Goal: Task Accomplishment & Management: Manage account settings

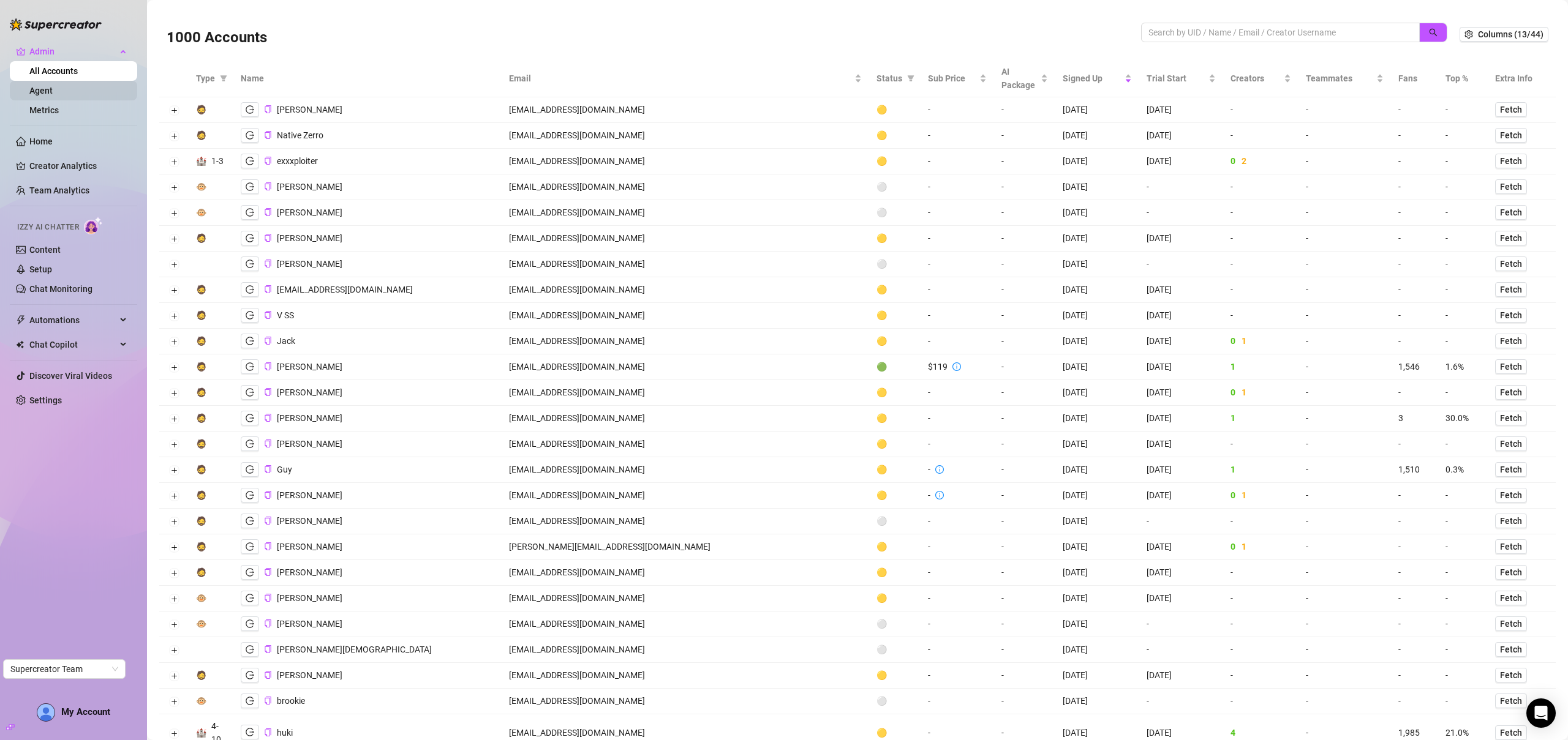
click at [53, 95] on link "Agent" at bounding box center [41, 90] width 24 height 10
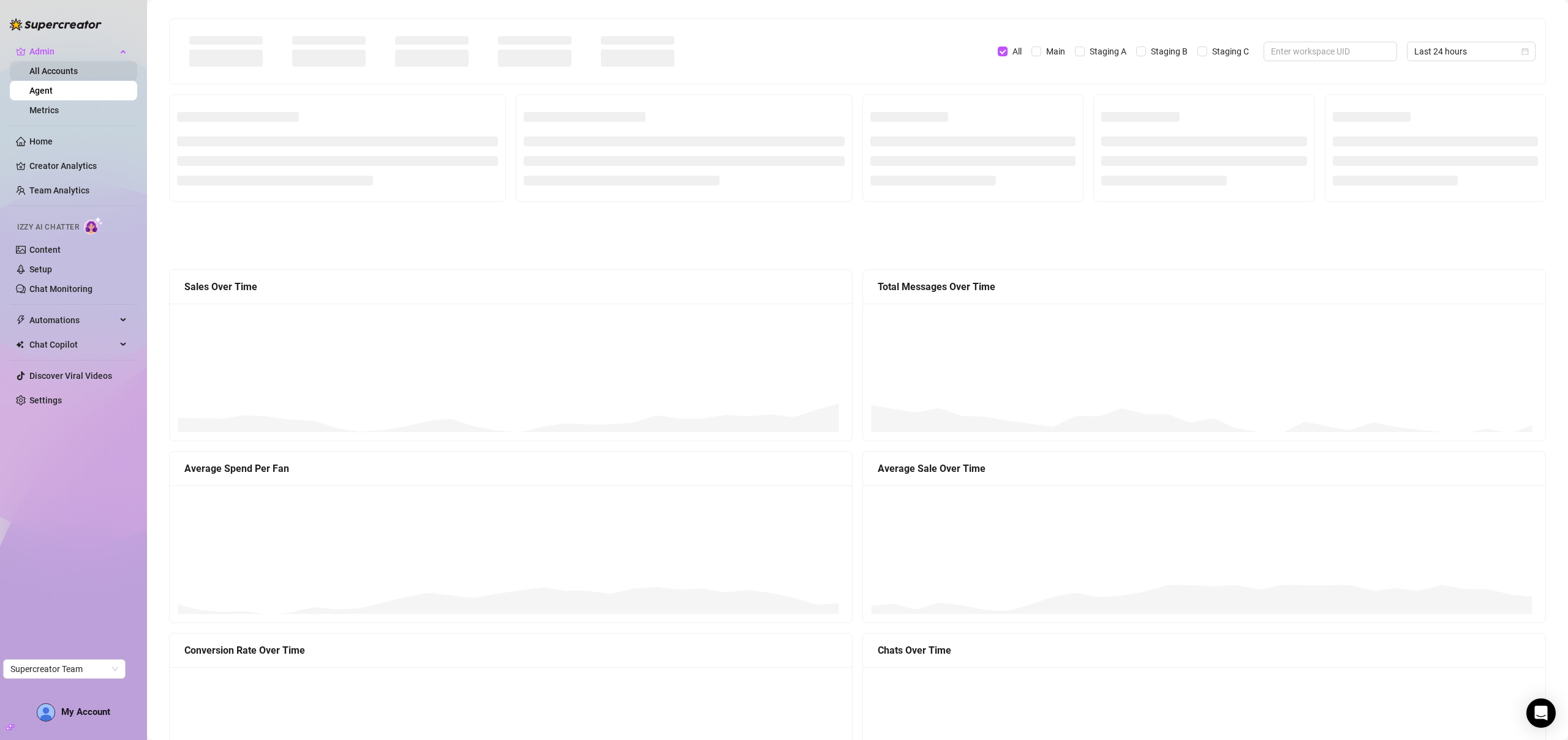
click at [73, 74] on link "All Accounts" at bounding box center [53, 71] width 48 height 10
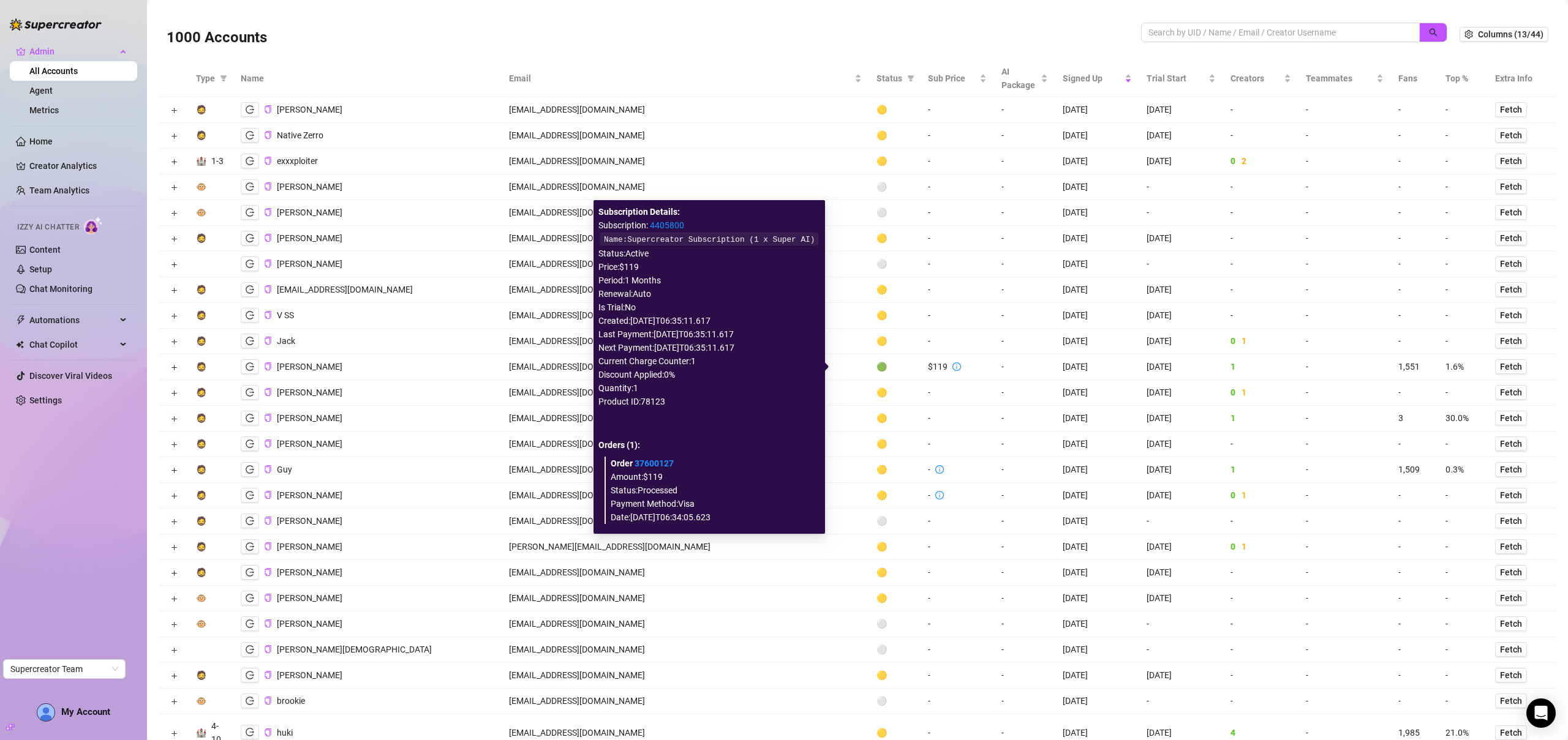
click at [618, 255] on div "Status: Active" at bounding box center [709, 253] width 222 height 13
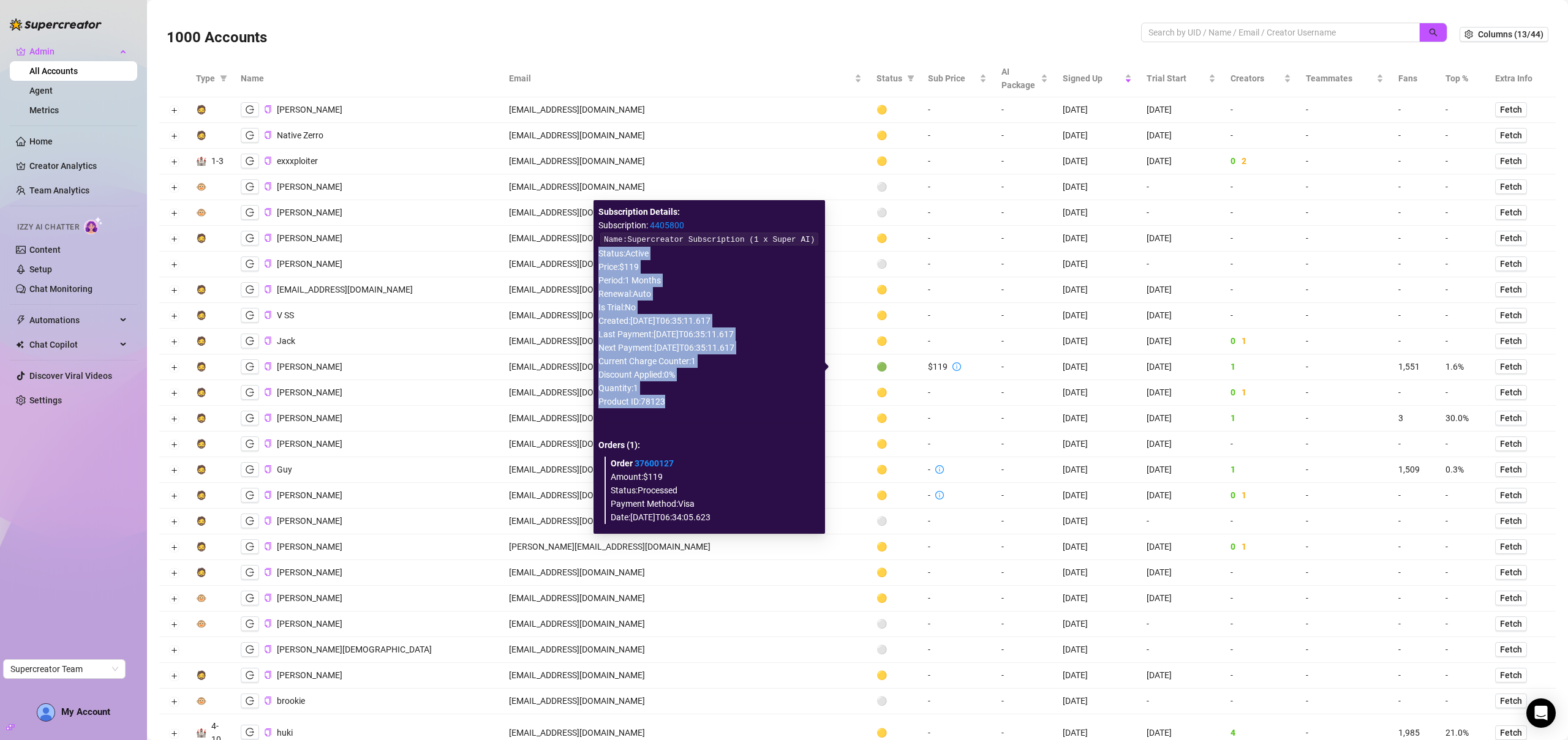
drag, startPoint x: 618, startPoint y: 255, endPoint x: 616, endPoint y: 399, distance: 144.0
click at [616, 399] on div "Subscription Details: Subscription: 4405800 Name: Supercreator Subscription (1 …" at bounding box center [709, 367] width 222 height 324
click at [616, 399] on div "Product ID: 78123" at bounding box center [709, 401] width 222 height 13
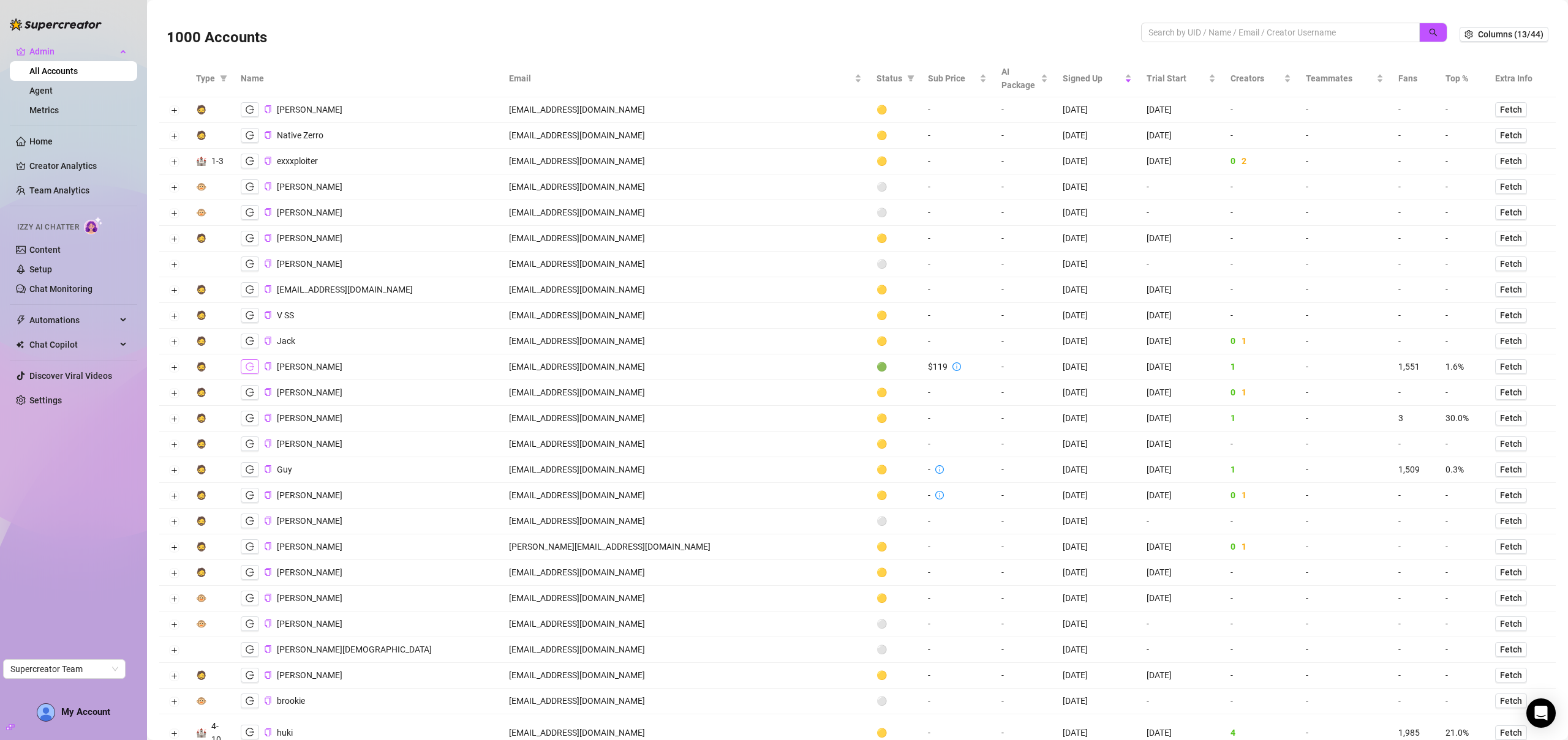
click at [247, 368] on icon "logout" at bounding box center [249, 366] width 8 height 8
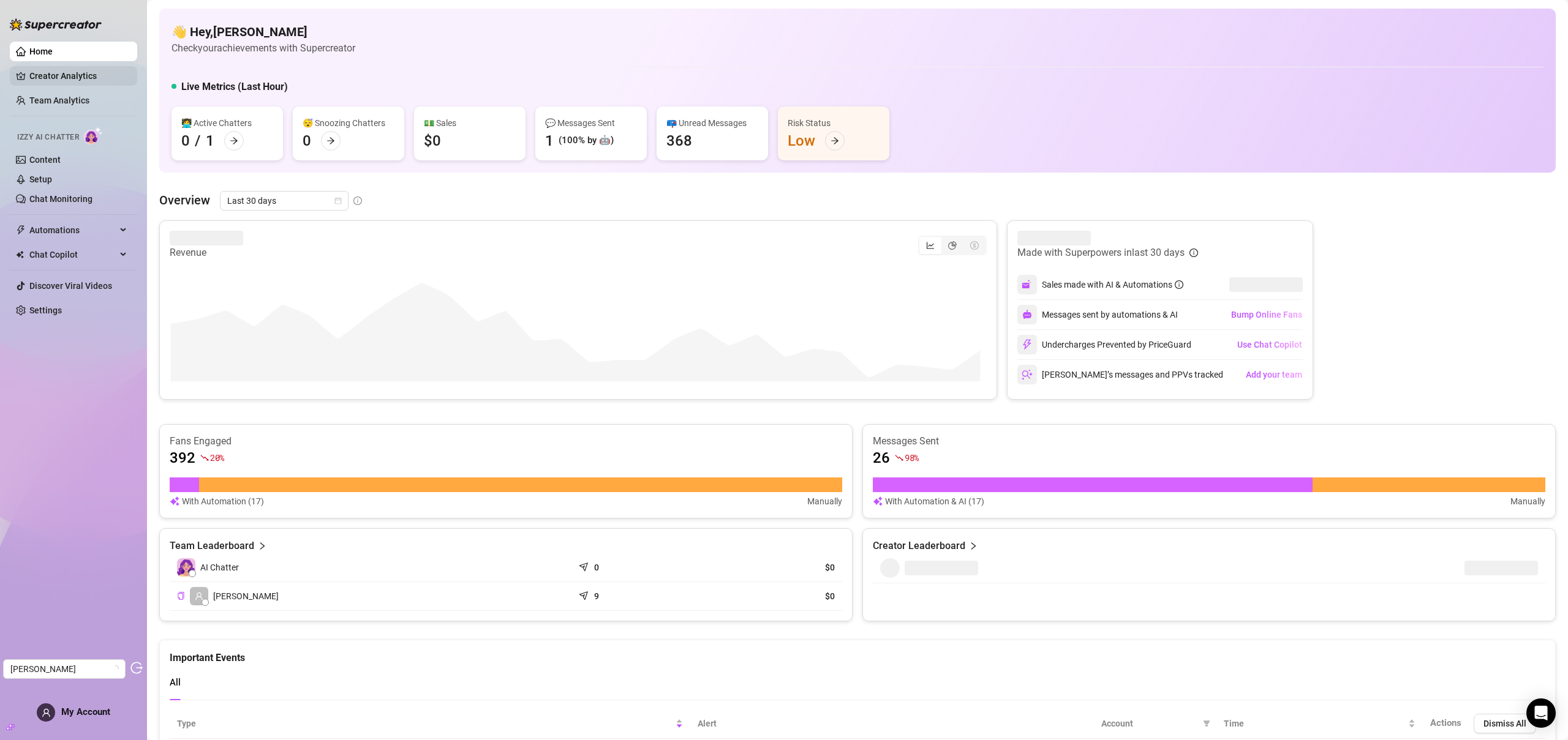
click at [60, 69] on link "Creator Analytics" at bounding box center [78, 76] width 98 height 20
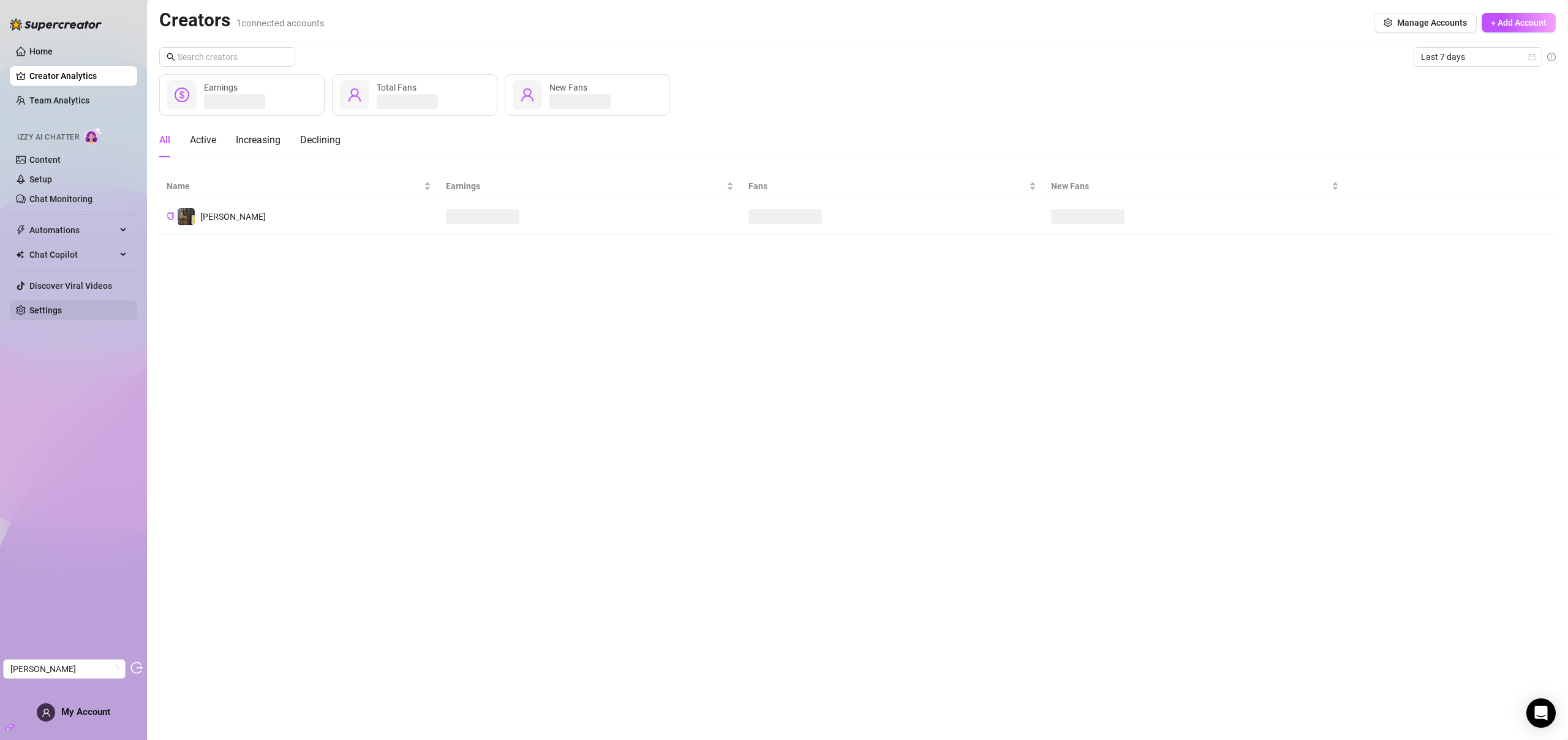
click at [48, 312] on link "Settings" at bounding box center [45, 310] width 32 height 10
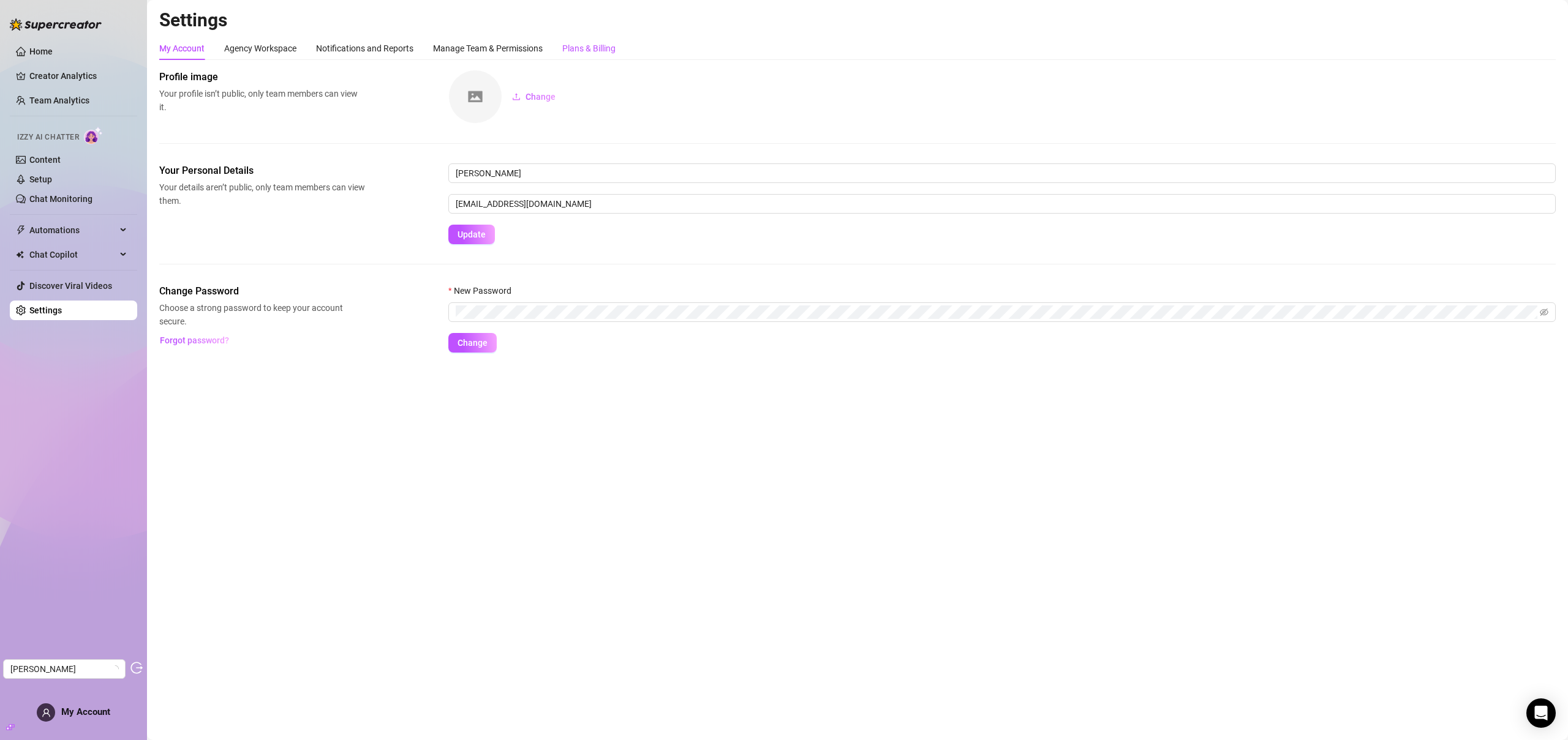
click at [586, 45] on div "Plans & Billing" at bounding box center [589, 48] width 53 height 13
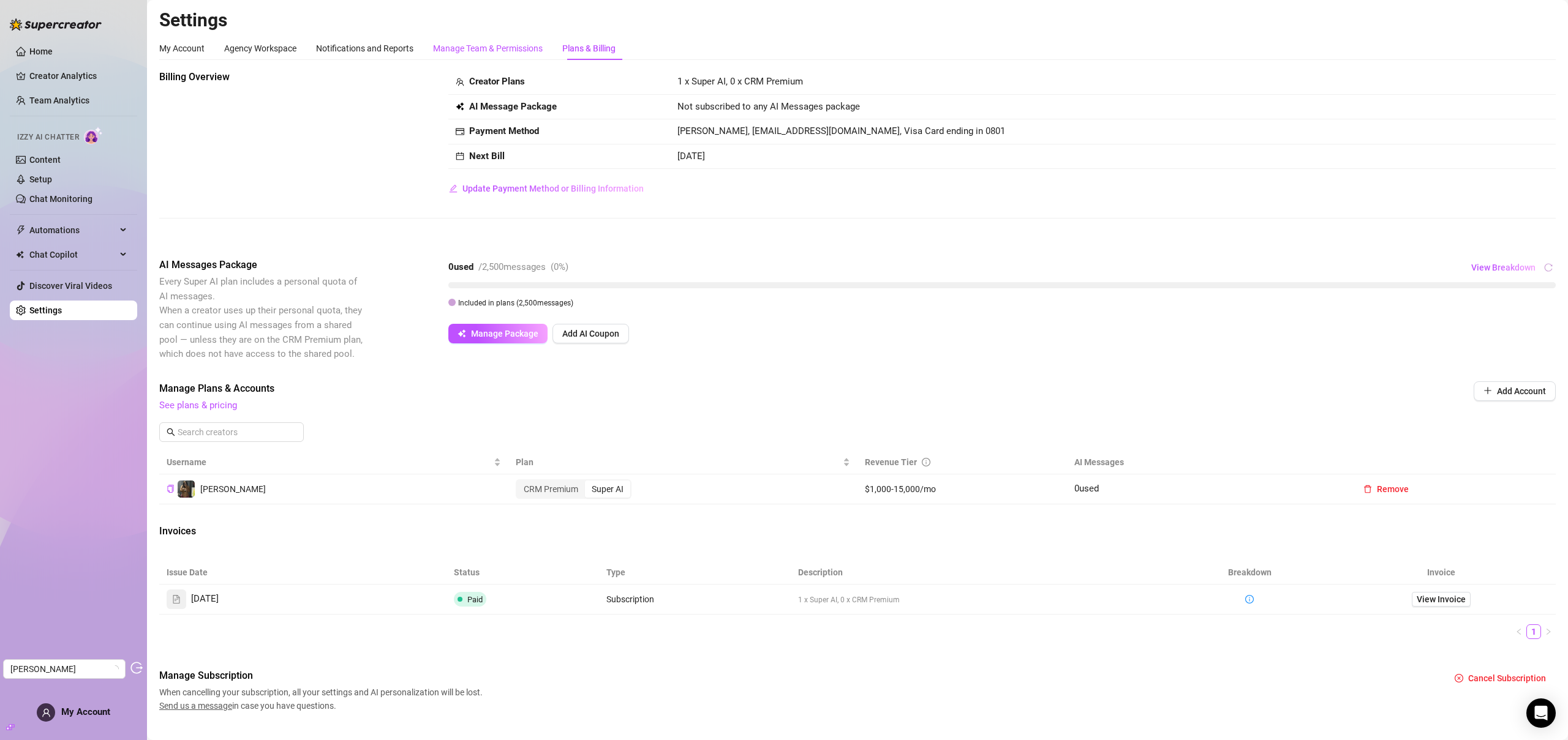
click at [527, 51] on div "Manage Team & Permissions" at bounding box center [488, 48] width 109 height 13
click at [599, 45] on div "Plans & Billing" at bounding box center [589, 48] width 53 height 13
click at [57, 41] on ul "Home Creator Analytics Team Analytics Izzy AI Chatter Content Setup Chat Monito…" at bounding box center [73, 181] width 127 height 289
click at [53, 46] on link "Home" at bounding box center [41, 51] width 24 height 10
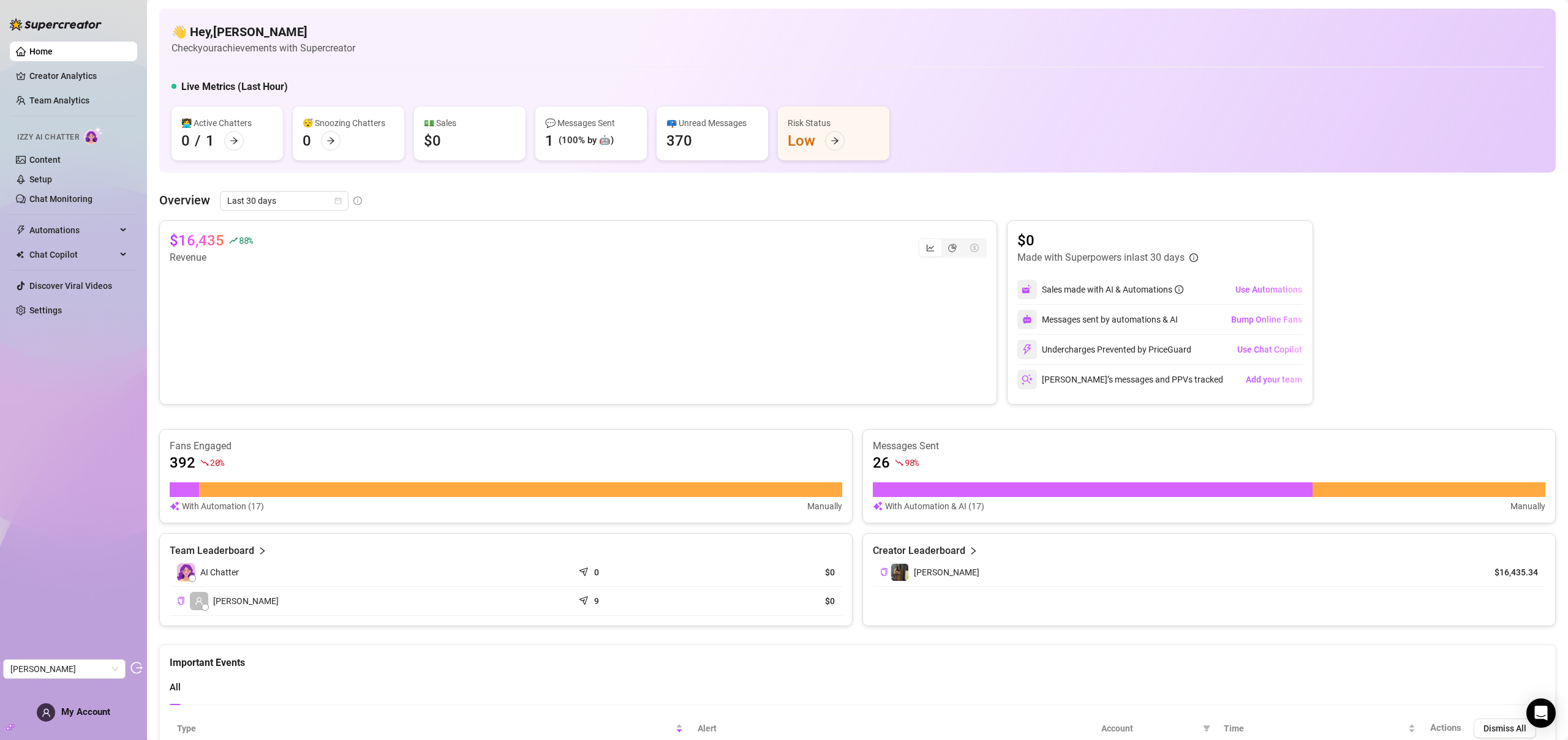
scroll to position [3, 0]
